Goal: Transaction & Acquisition: Download file/media

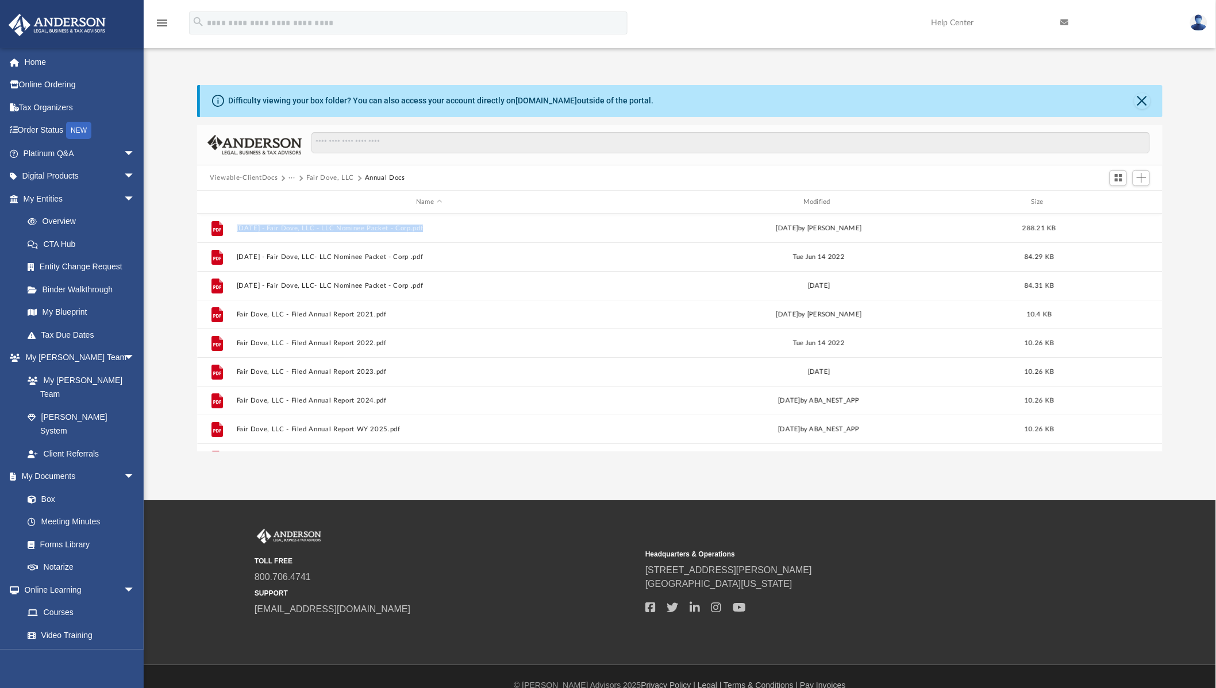
click at [288, 178] on button "···" at bounding box center [291, 178] width 7 height 10
click at [298, 198] on li "Law" at bounding box center [300, 198] width 13 height 12
click at [230, 180] on button "Viewable-ClientDocs" at bounding box center [244, 178] width 68 height 10
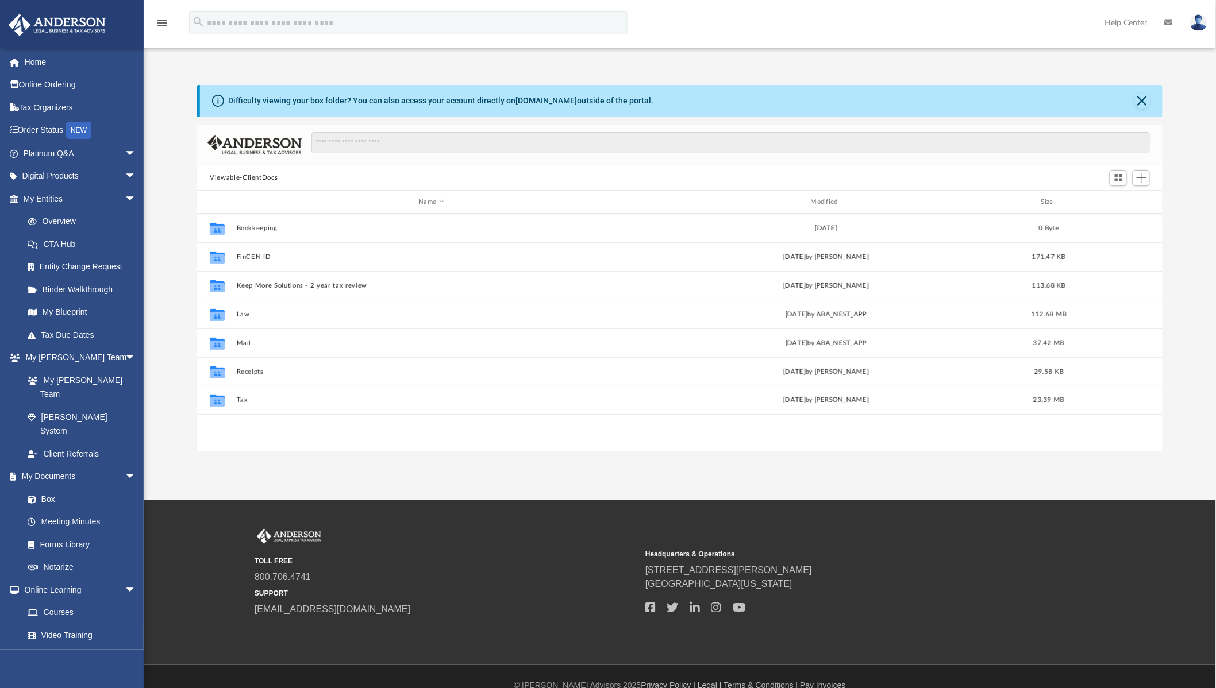
scroll to position [251, 956]
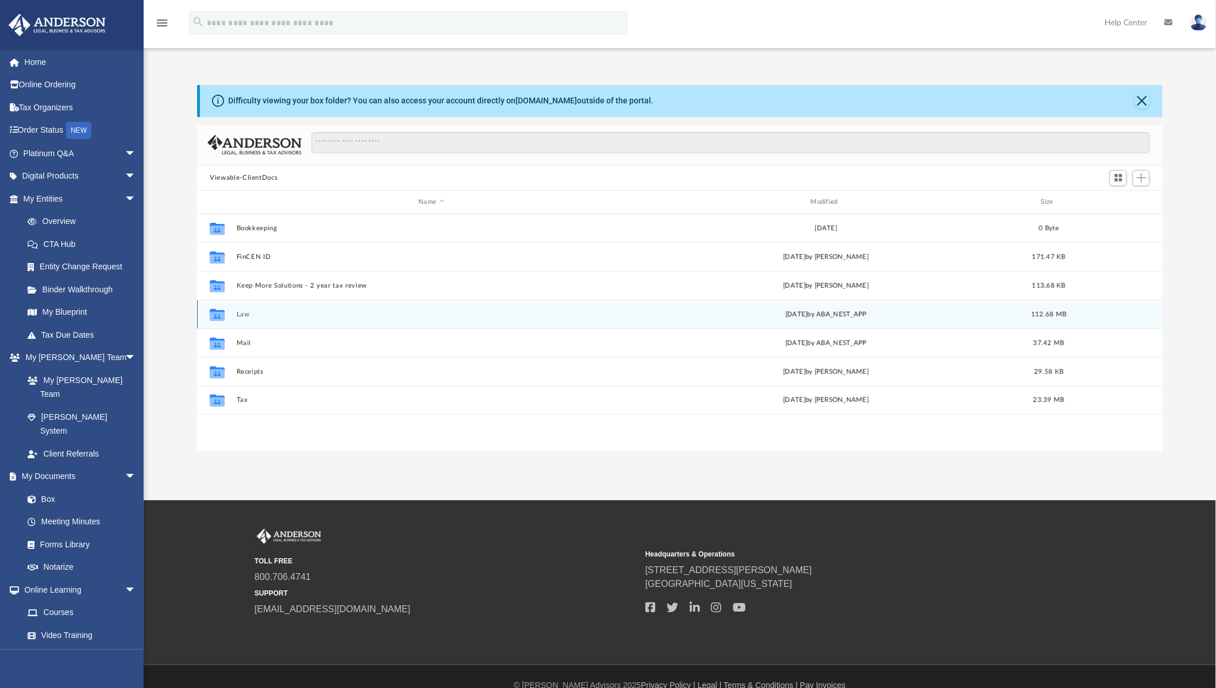
click at [238, 318] on button "Law" at bounding box center [432, 314] width 390 height 7
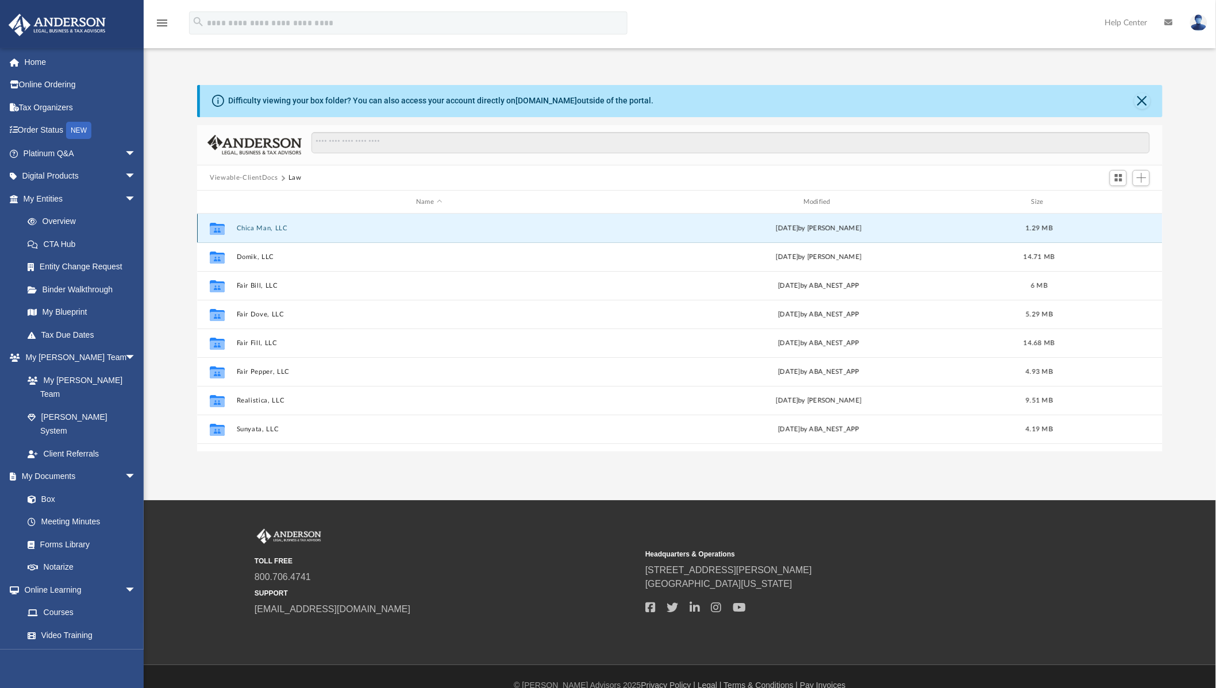
click at [238, 460] on div "App dreamlands@hotmail.com Sign Out dreamlands@hotmail.com Home Online Ordering…" at bounding box center [608, 250] width 1216 height 501
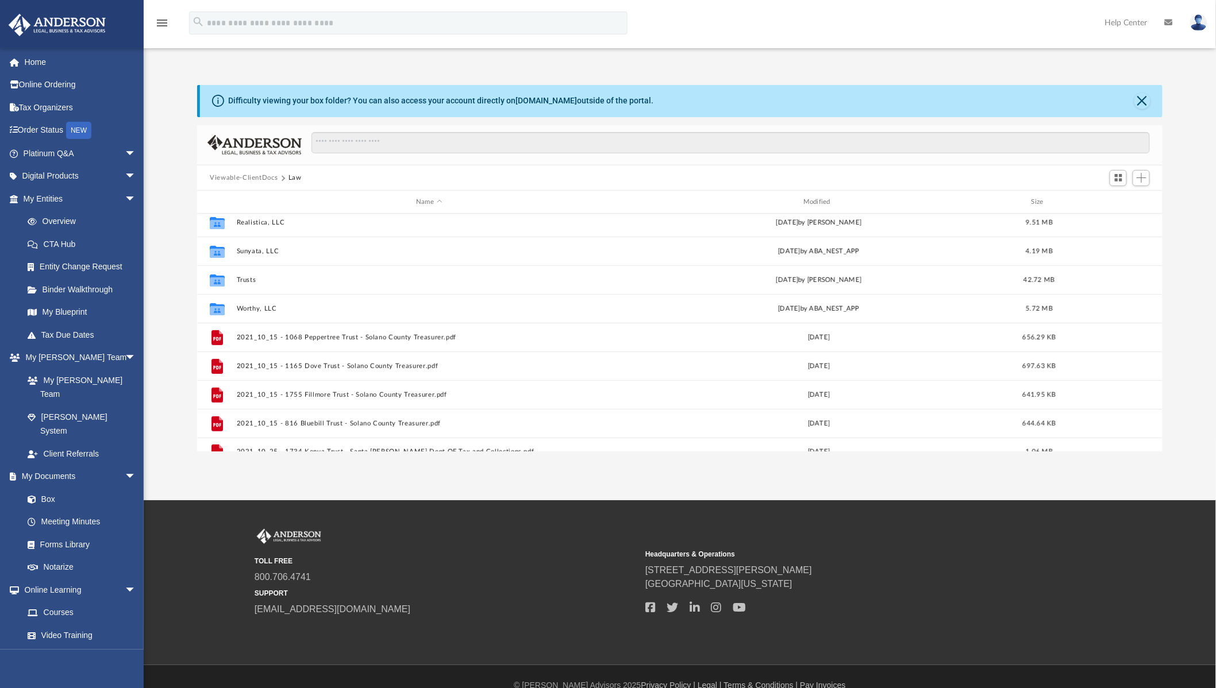
scroll to position [193, 0]
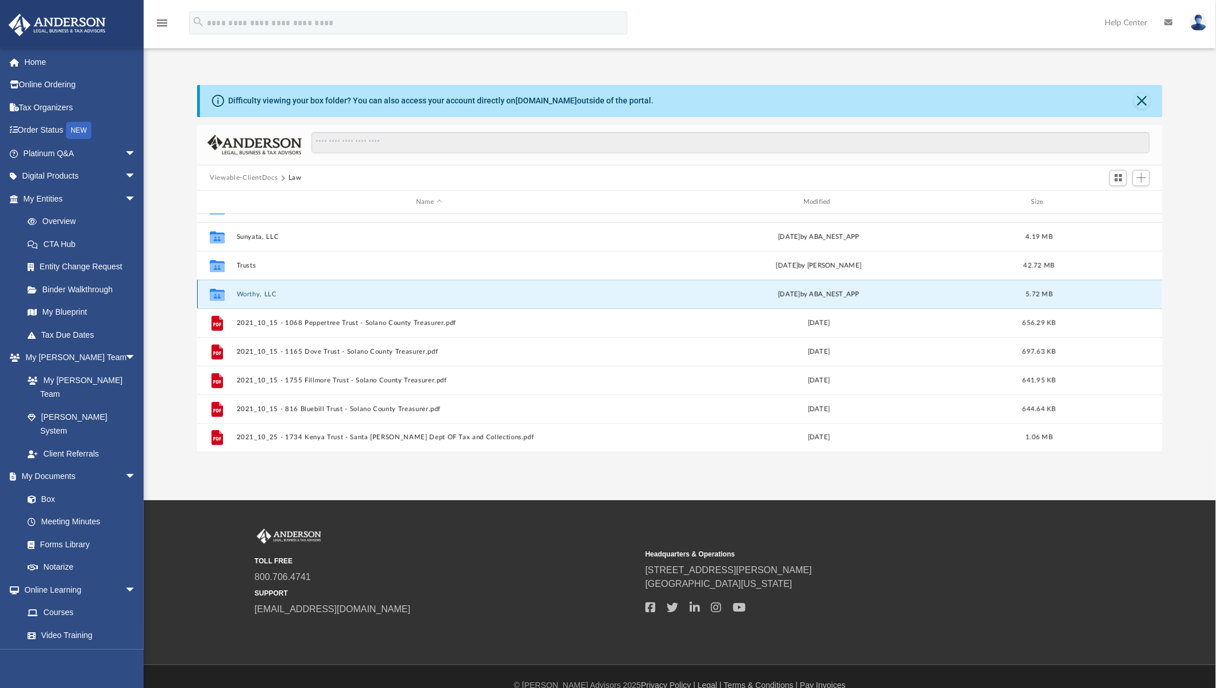
click at [260, 291] on button "Worthy, LLC" at bounding box center [429, 294] width 385 height 7
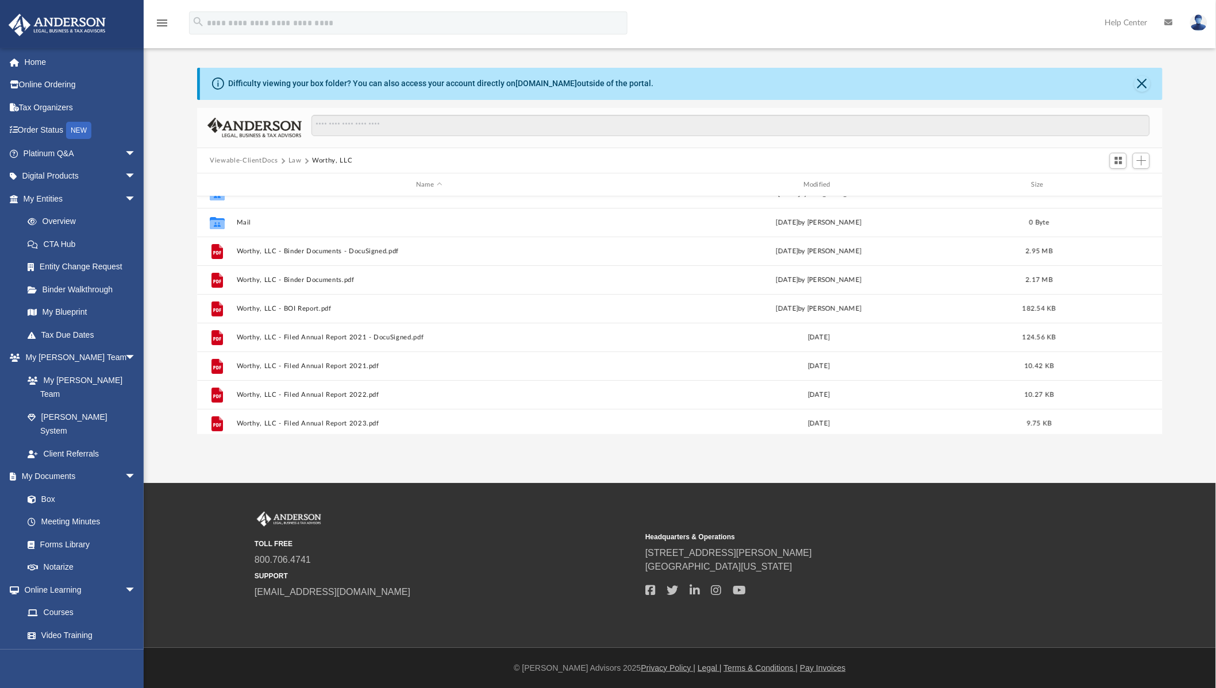
scroll to position [0, 0]
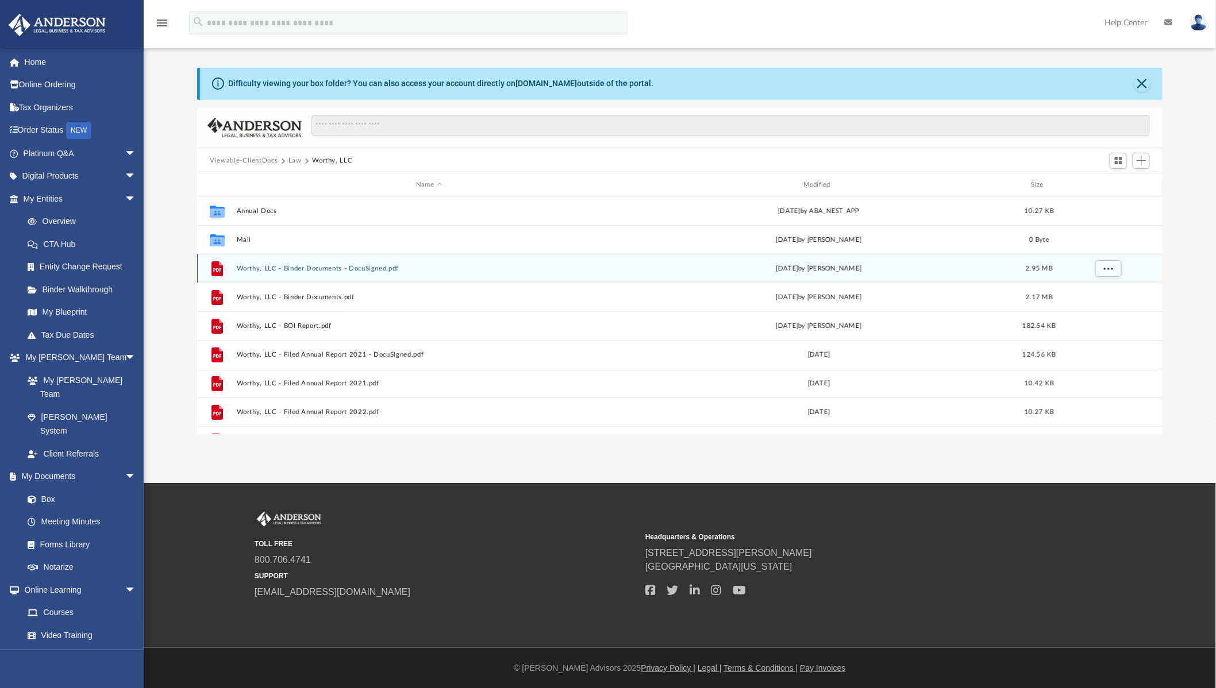
click at [328, 268] on button "Worthy, LLC - Binder Documents - DocuSigned.pdf" at bounding box center [429, 268] width 385 height 7
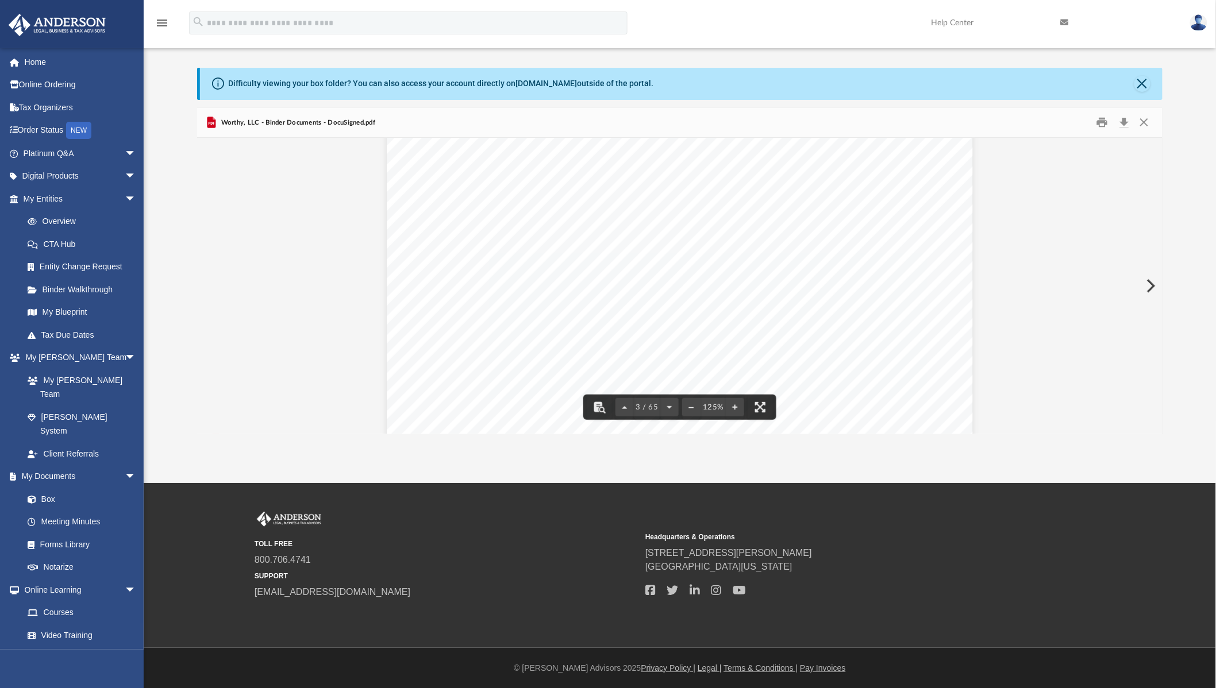
scroll to position [1839, 0]
click at [1123, 126] on button "Download" at bounding box center [1124, 123] width 21 height 18
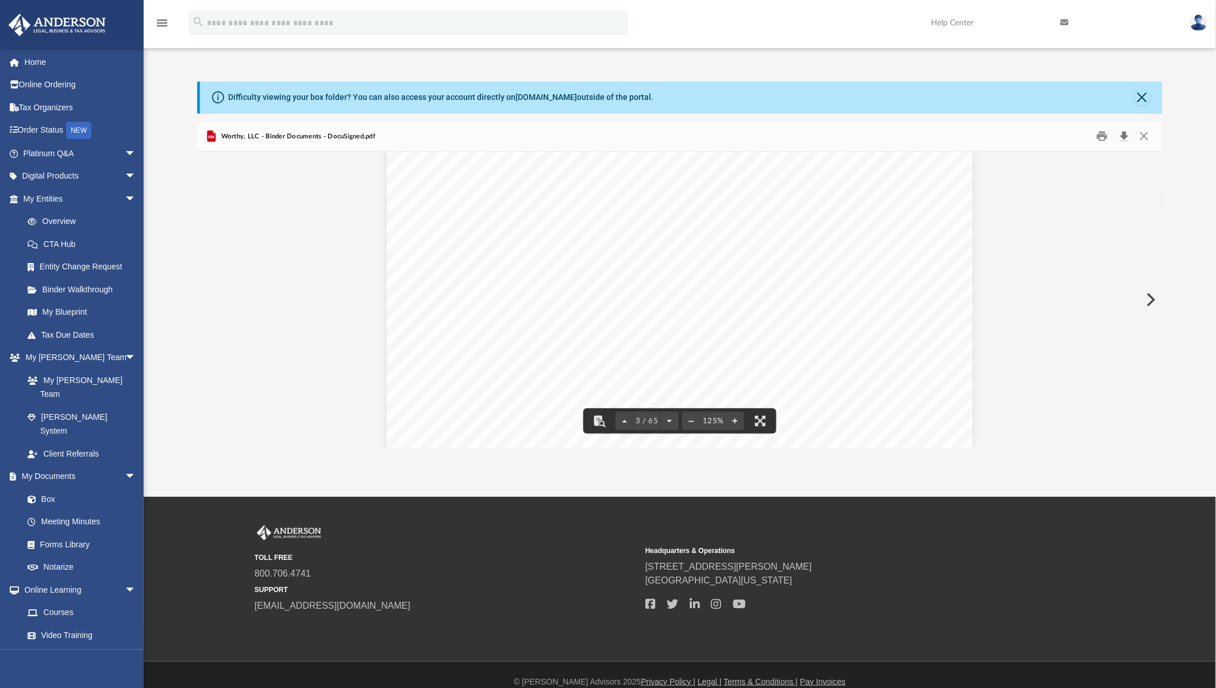
scroll to position [0, 0]
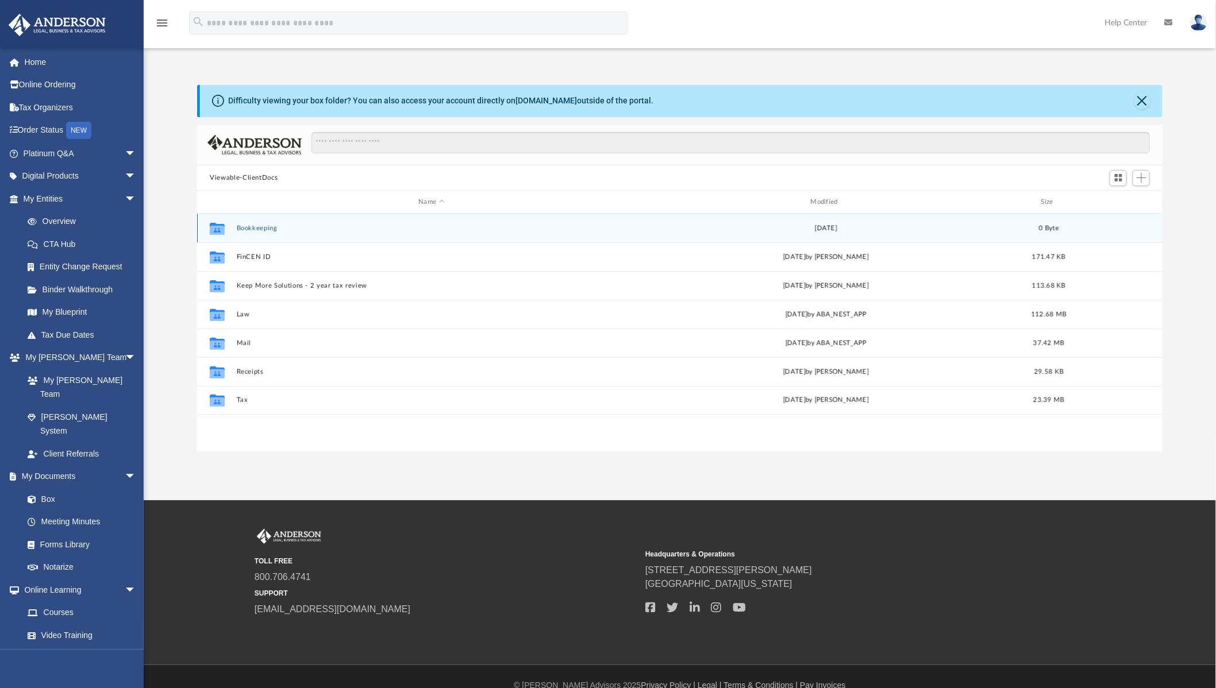
scroll to position [251, 956]
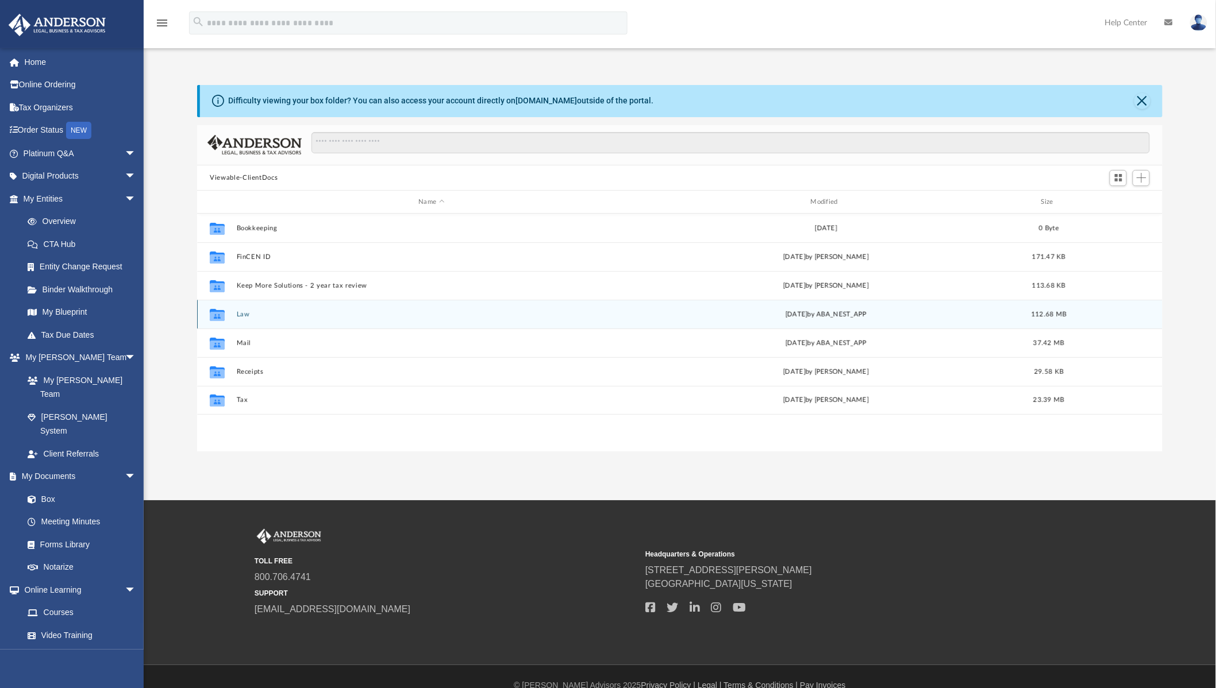
click at [221, 319] on icon "grid" at bounding box center [217, 316] width 15 height 9
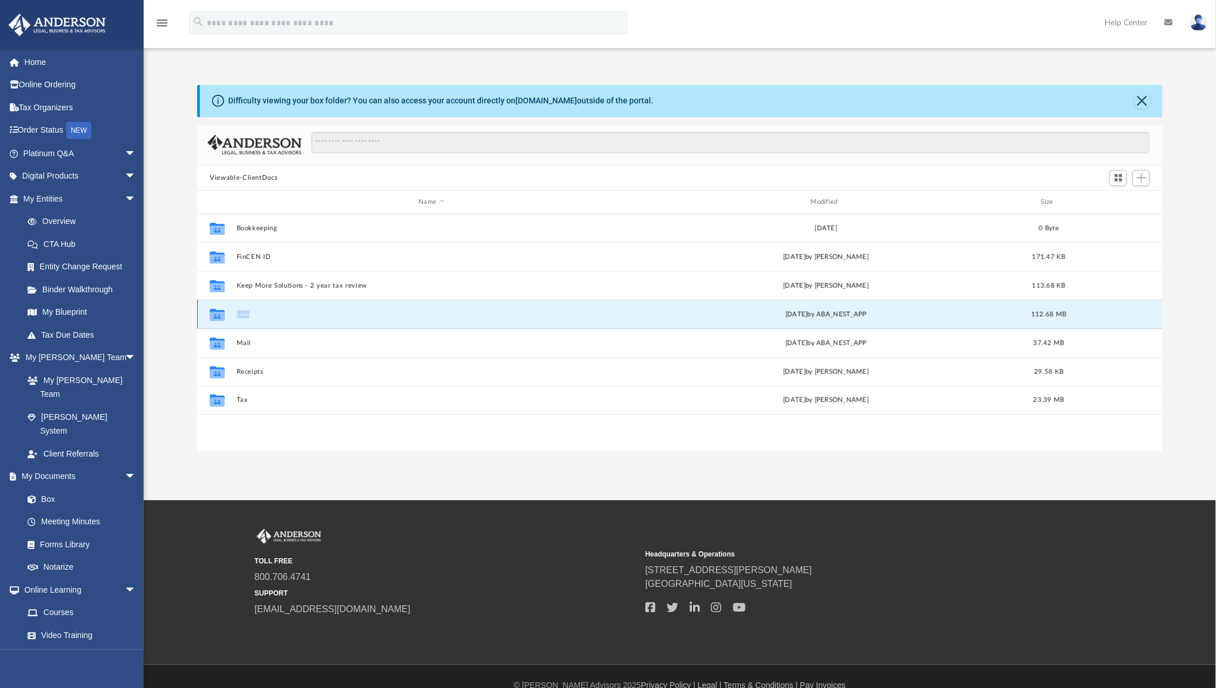
click at [221, 320] on icon "grid" at bounding box center [217, 316] width 15 height 9
click at [239, 313] on button "Law" at bounding box center [432, 314] width 390 height 7
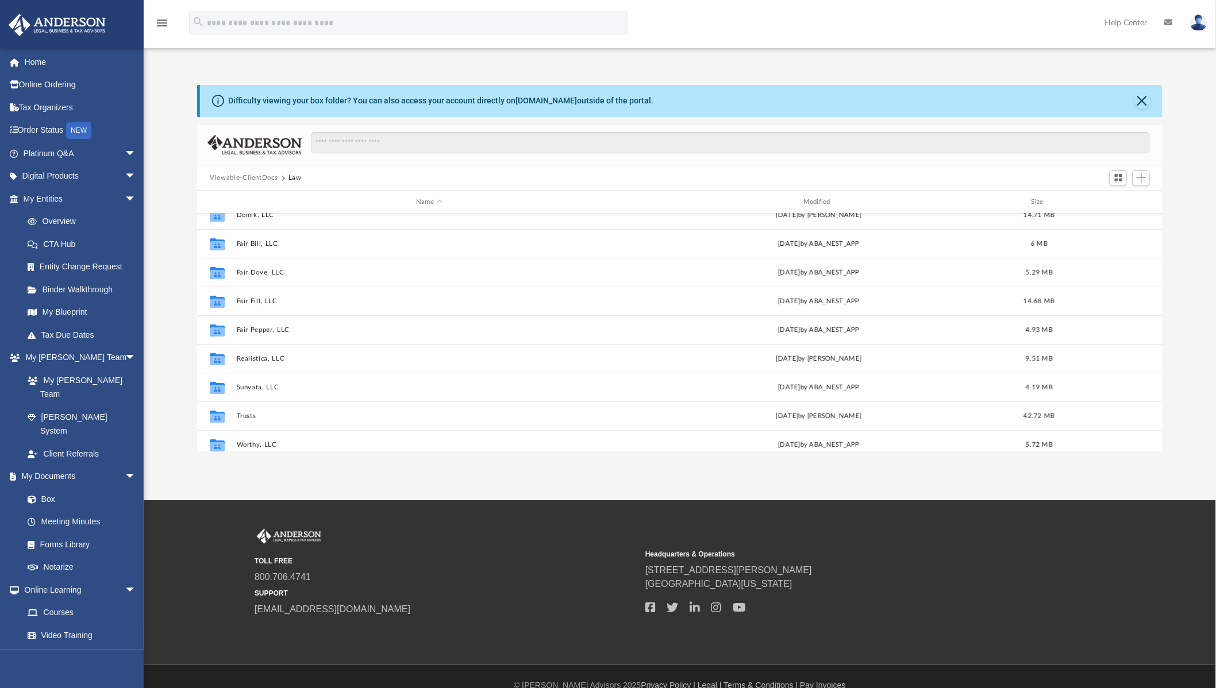
scroll to position [76, 0]
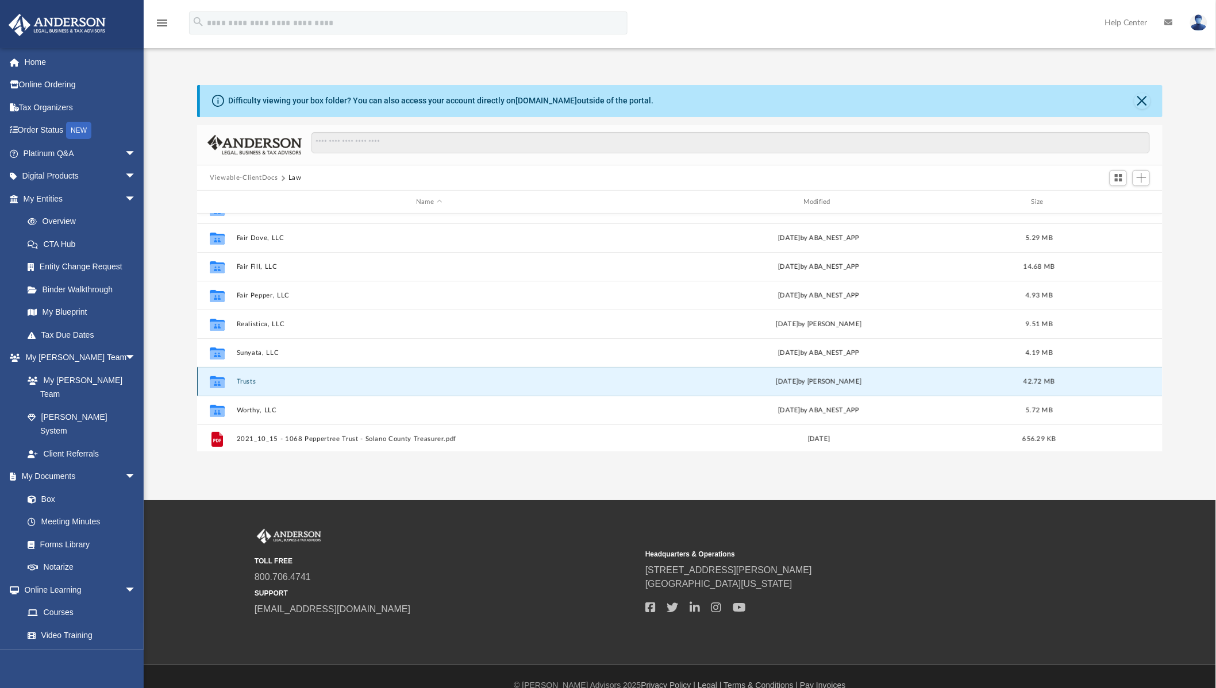
click at [246, 383] on button "Trusts" at bounding box center [429, 381] width 385 height 7
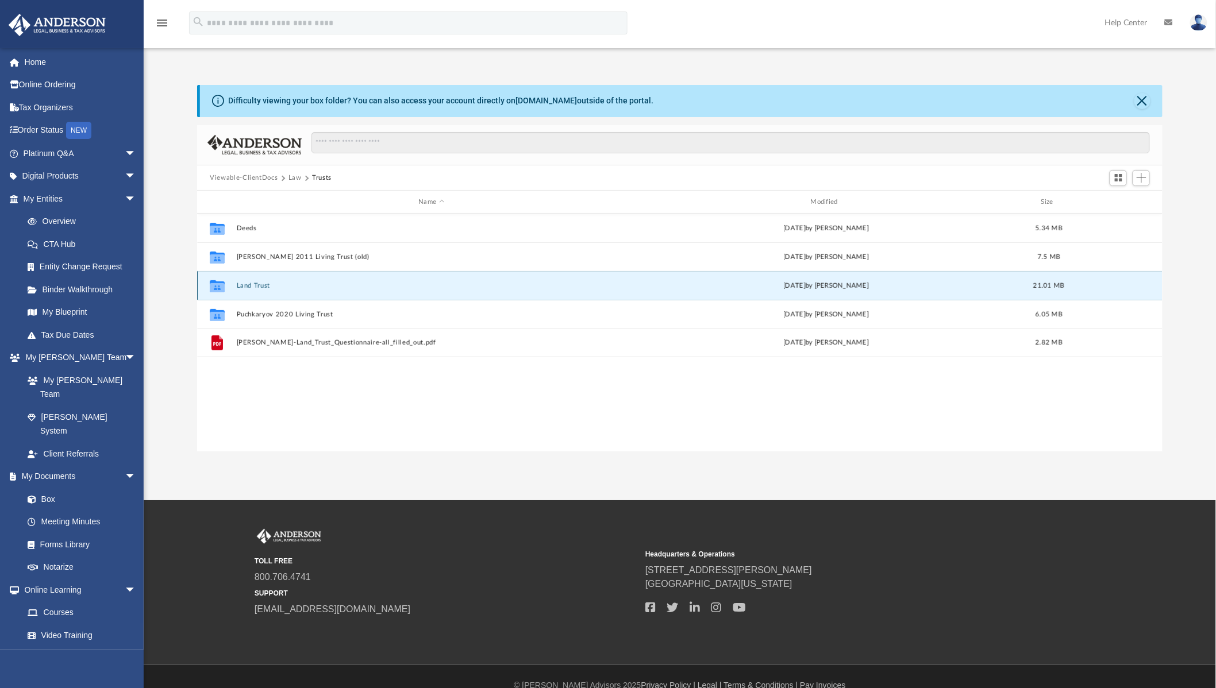
click at [253, 288] on button "Land Trust" at bounding box center [432, 285] width 390 height 7
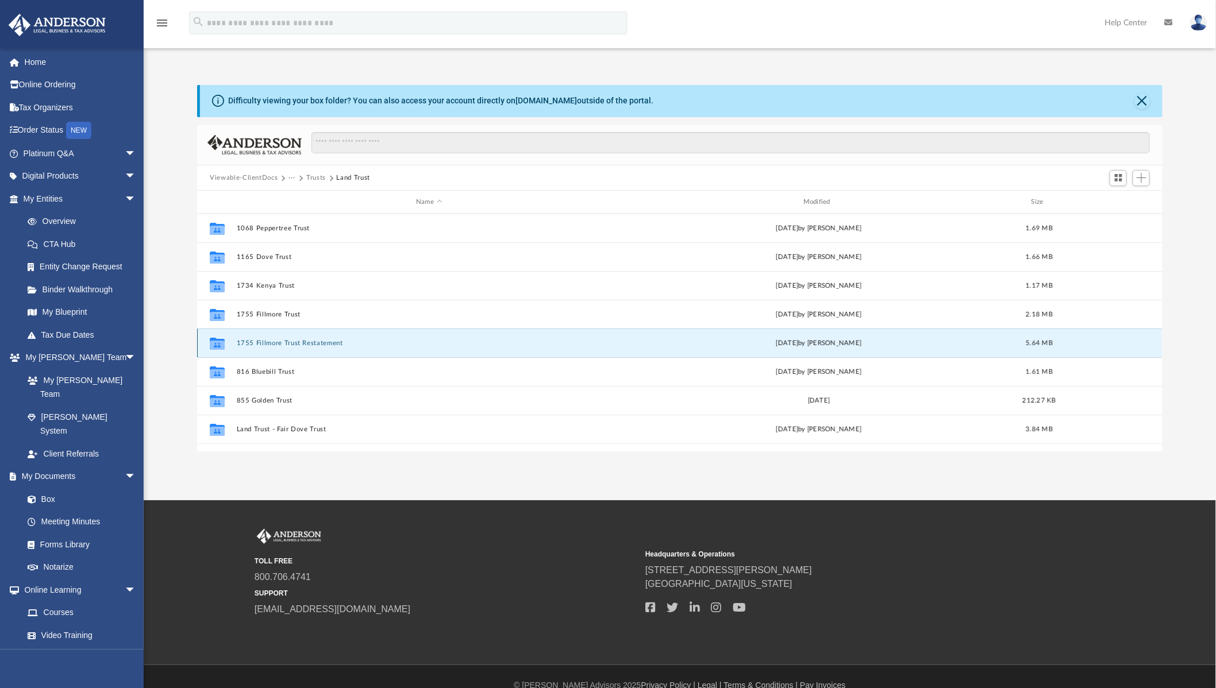
click at [297, 343] on button "1755 Fillmore Trust Restatement" at bounding box center [429, 343] width 385 height 7
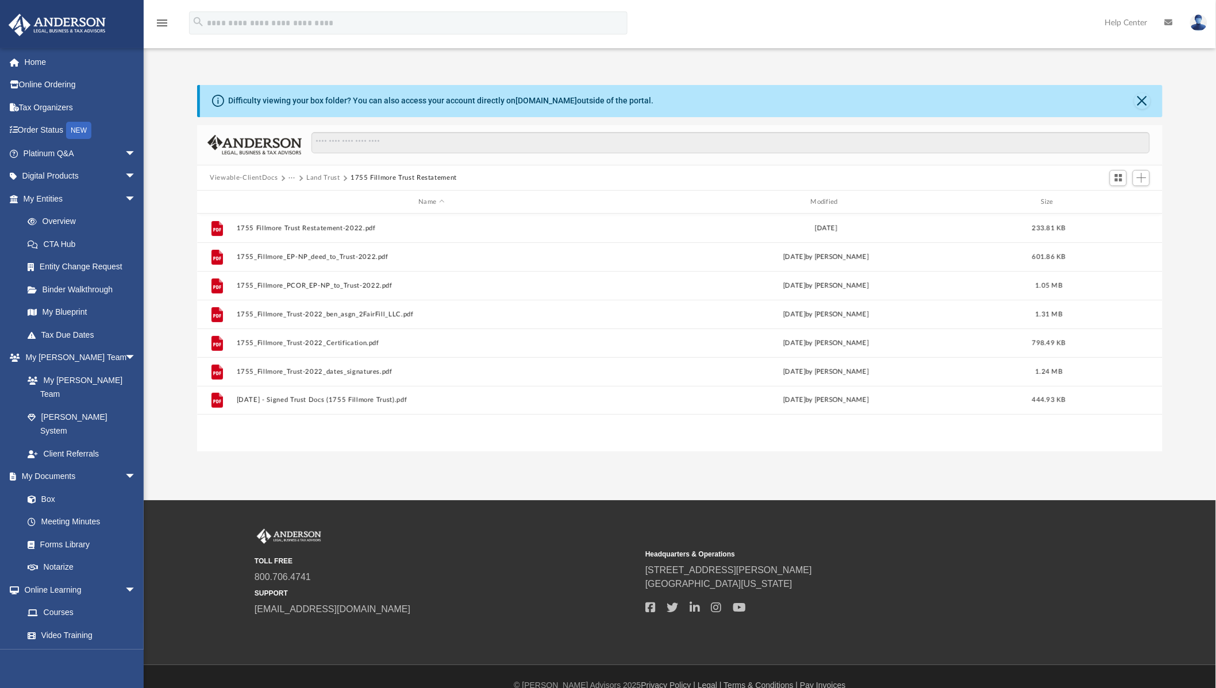
click at [329, 179] on button "Land Trust" at bounding box center [323, 178] width 34 height 10
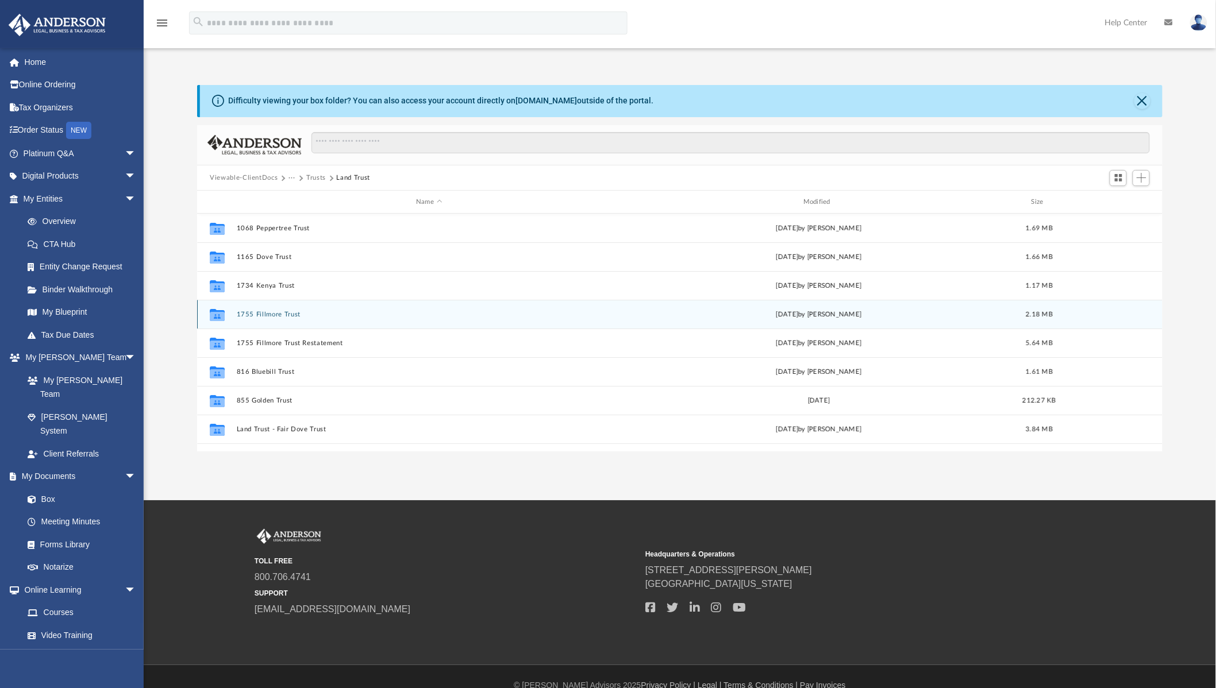
click at [254, 316] on button "1755 Fillmore Trust" at bounding box center [429, 314] width 385 height 7
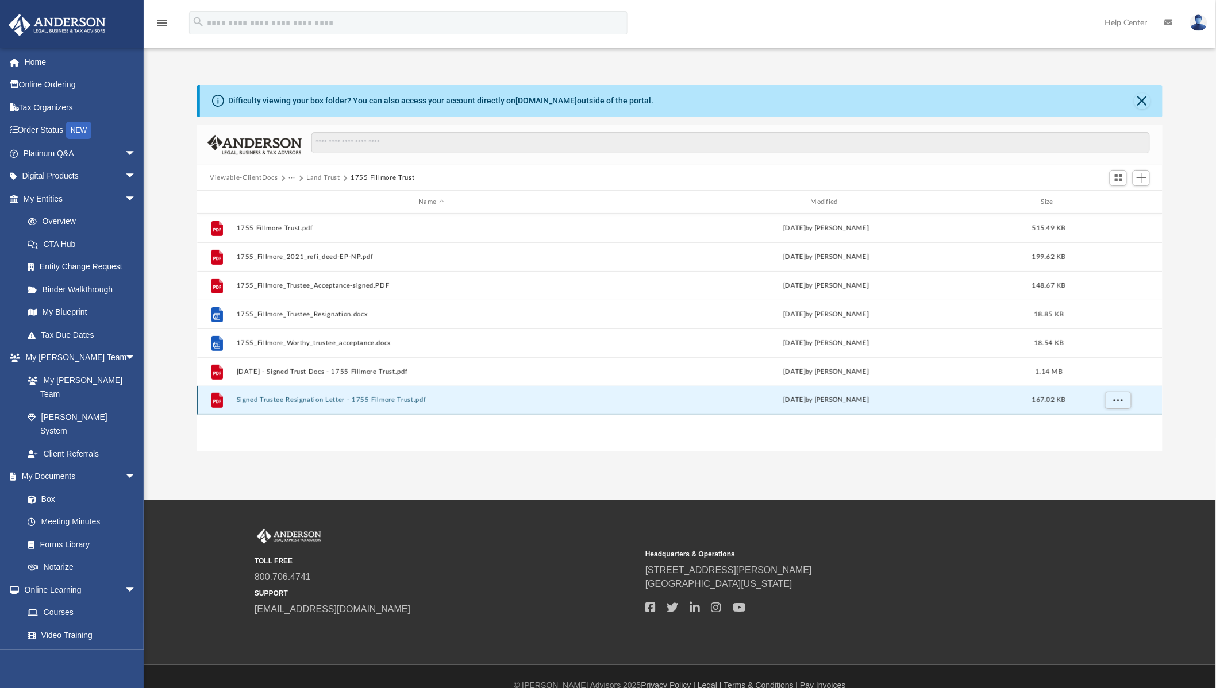
click at [283, 399] on button "Signed Trustee Resignation Letter - 1755 Filmore Trust.pdf" at bounding box center [432, 400] width 390 height 7
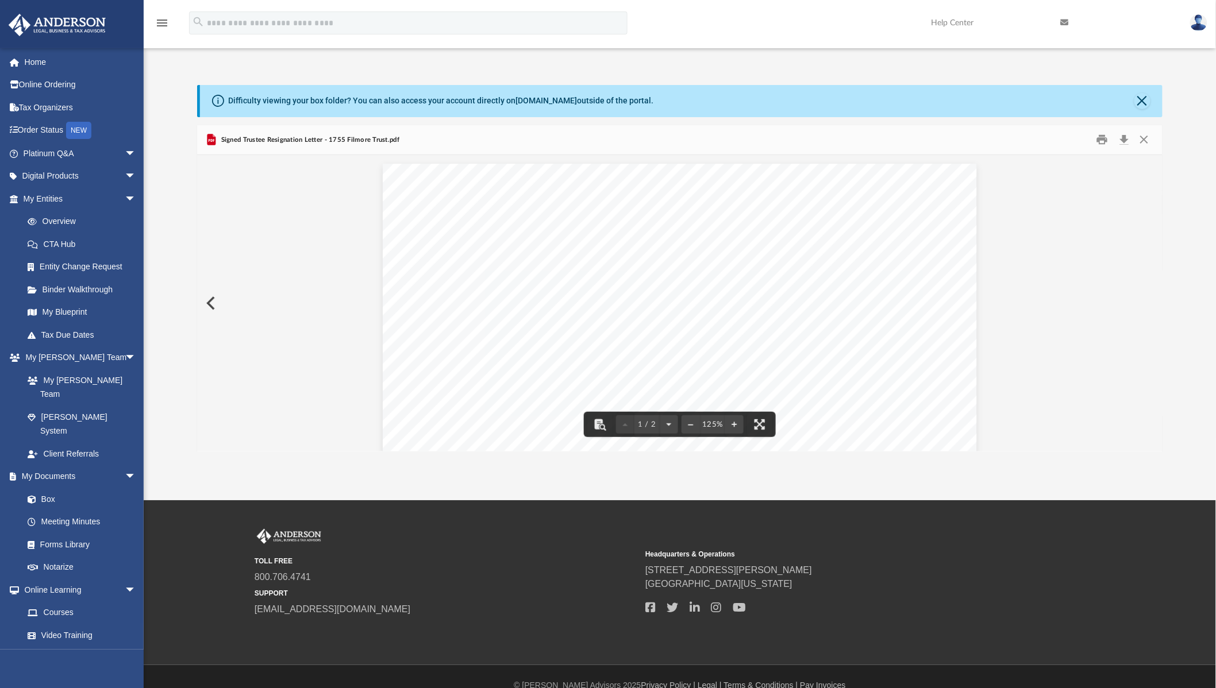
click at [214, 305] on button "Preview" at bounding box center [209, 303] width 25 height 32
click at [1144, 107] on button "Close" at bounding box center [1142, 101] width 16 height 16
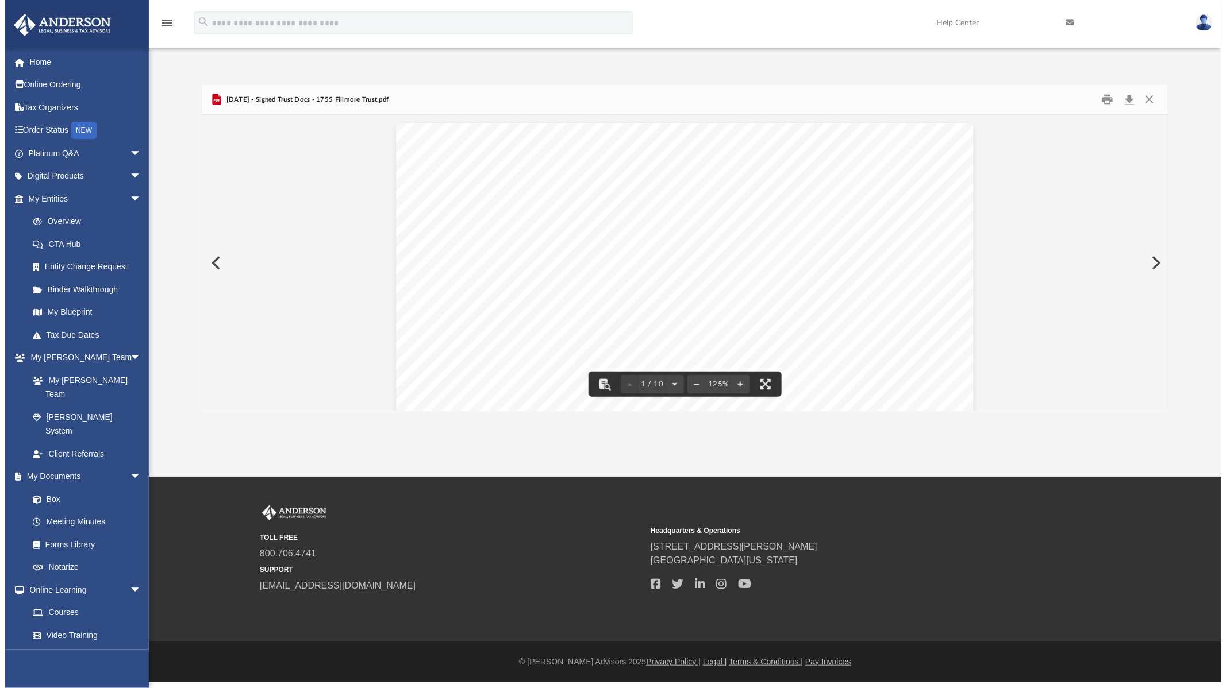
scroll to position [251, 964]
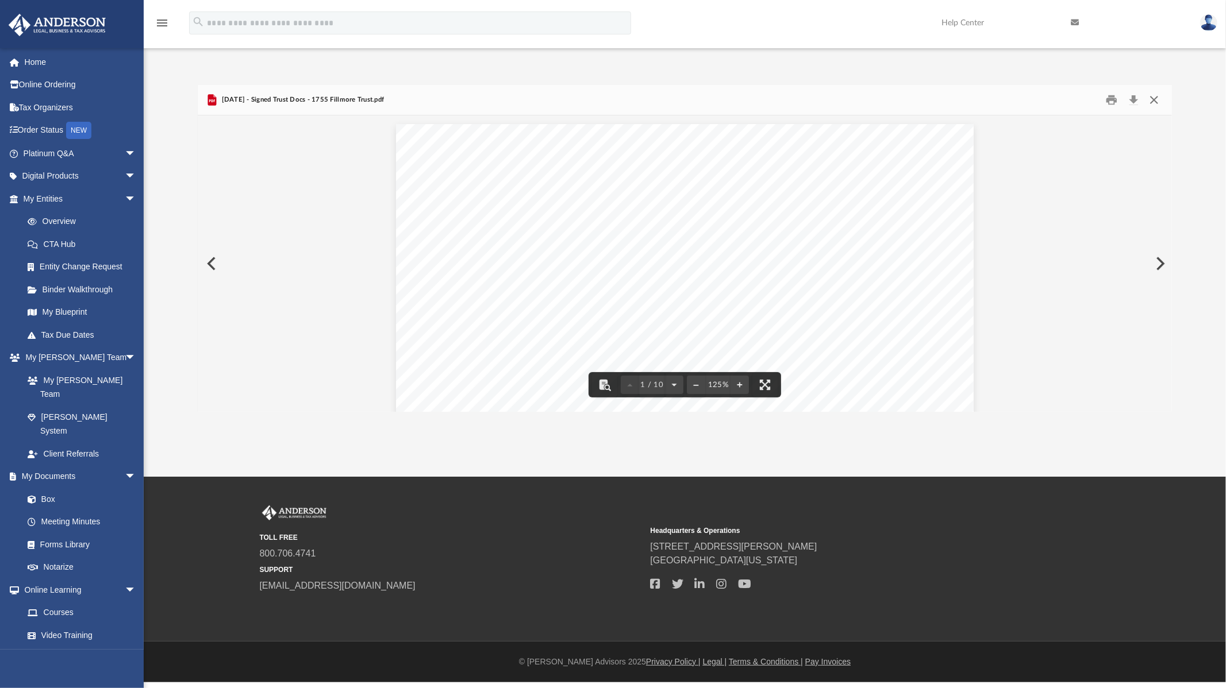
click at [1156, 102] on button "Close" at bounding box center [1153, 100] width 21 height 18
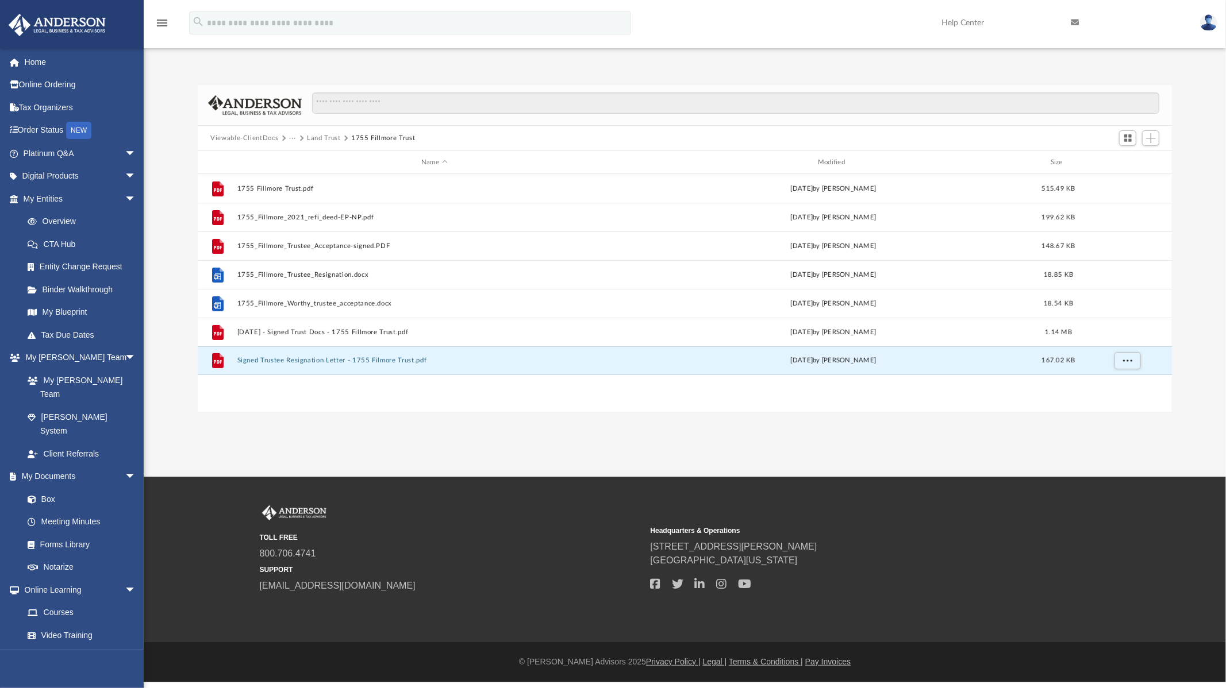
click at [325, 138] on button "Land Trust" at bounding box center [324, 138] width 34 height 10
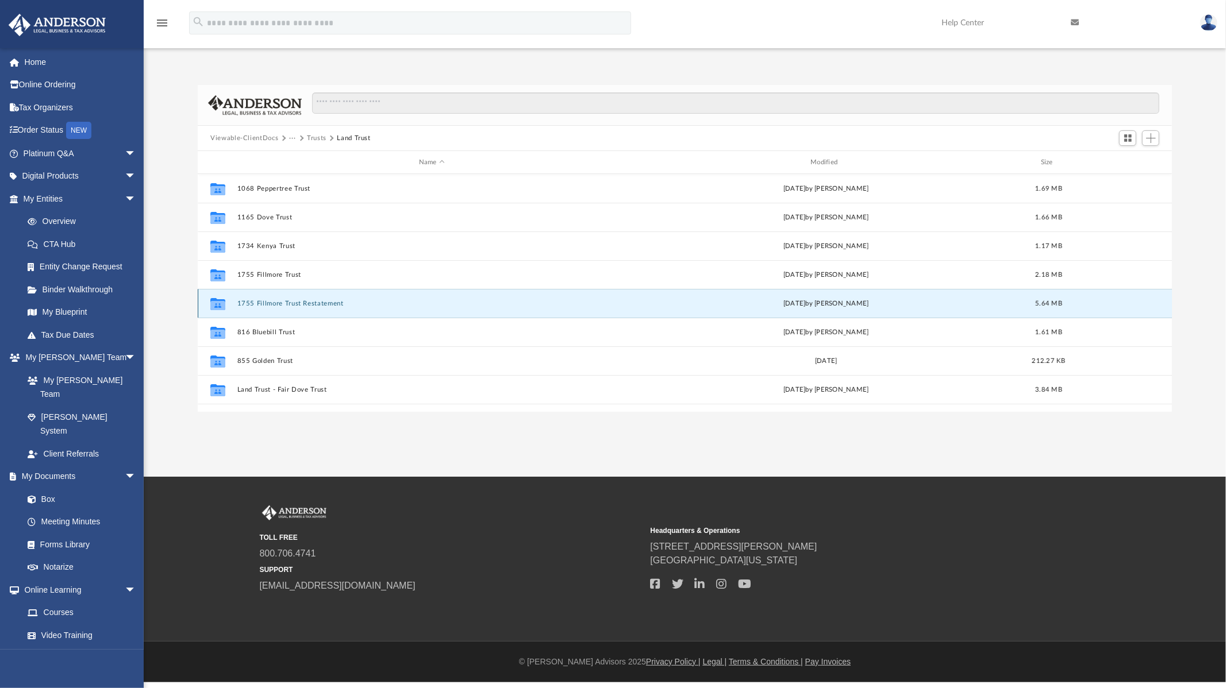
click at [291, 305] on button "1755 Fillmore Trust Restatement" at bounding box center [431, 303] width 389 height 7
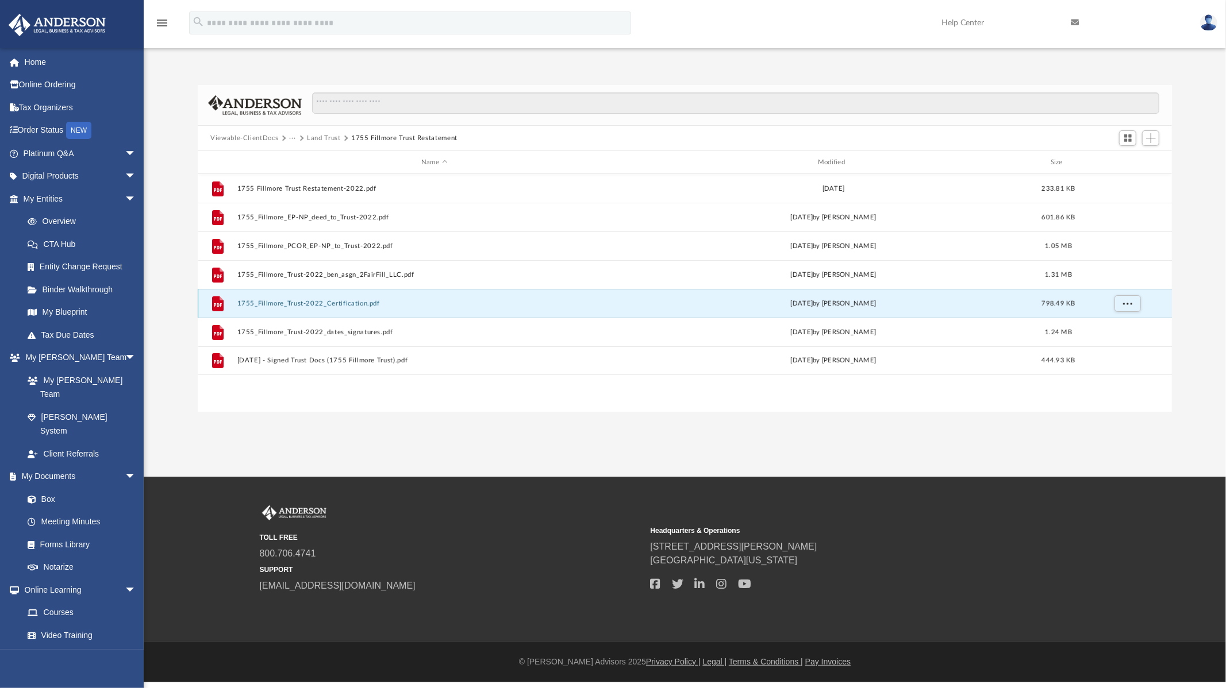
click at [272, 305] on button "1755_Fillmore_Trust-2022_Certification.pdf" at bounding box center [434, 303] width 394 height 7
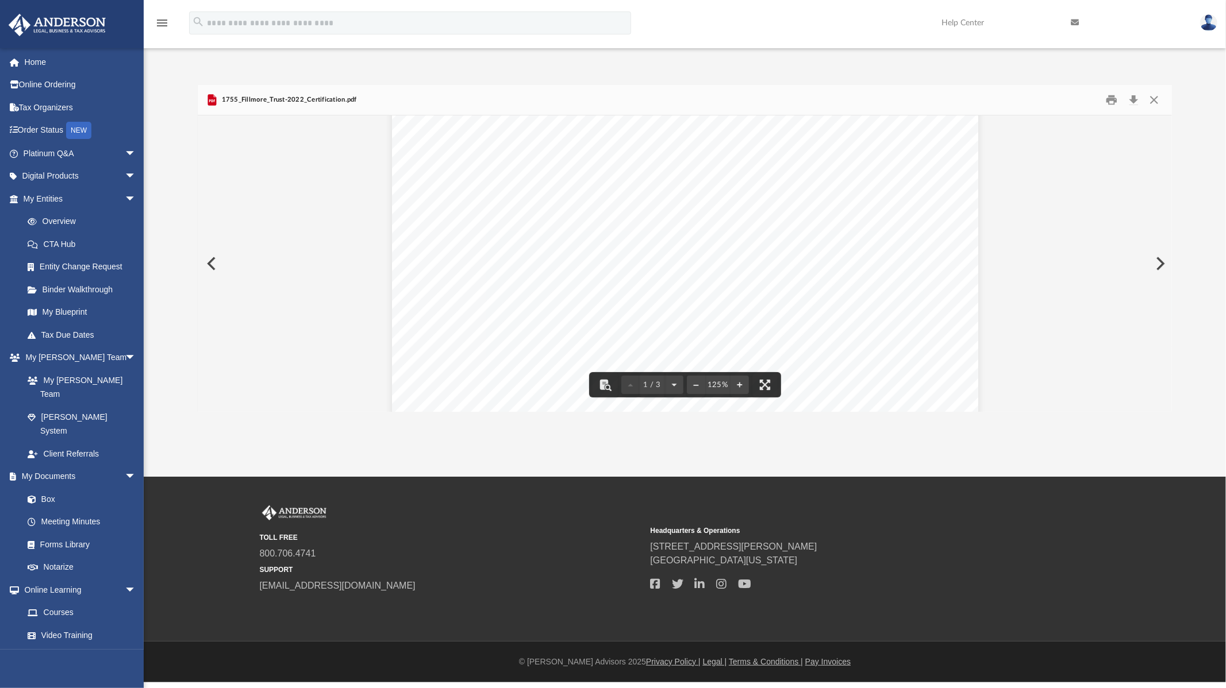
scroll to position [421, 0]
click at [1132, 100] on button "Download" at bounding box center [1133, 100] width 21 height 18
